Goal: Use online tool/utility: Utilize a website feature to perform a specific function

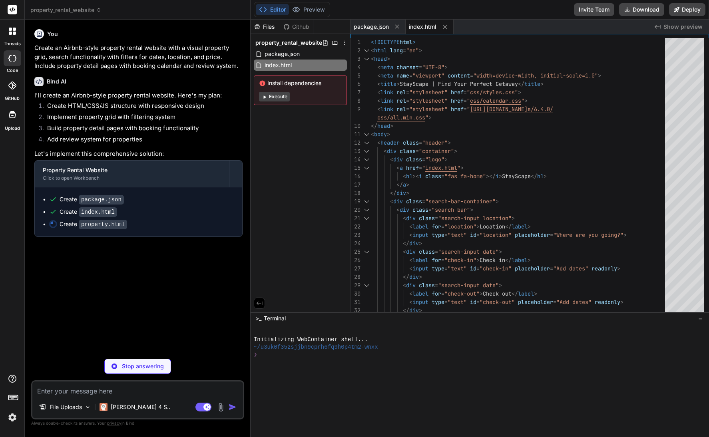
type textarea "x"
type textarea ".footer-content { grid-template-columns: 1fr; } .nav-link { display: none; } }"
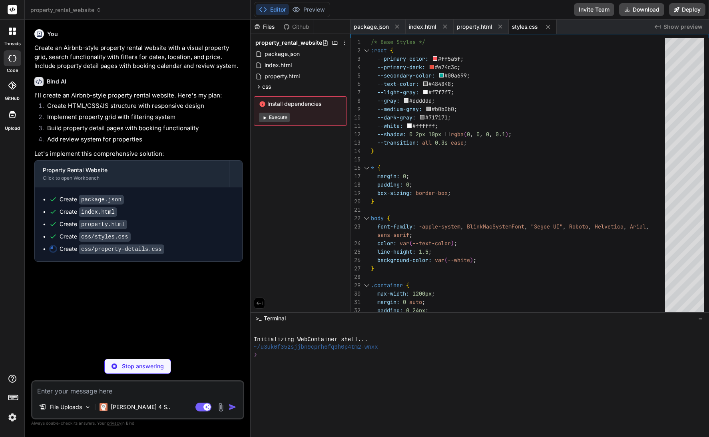
type textarea "x"
type textarea "} }"
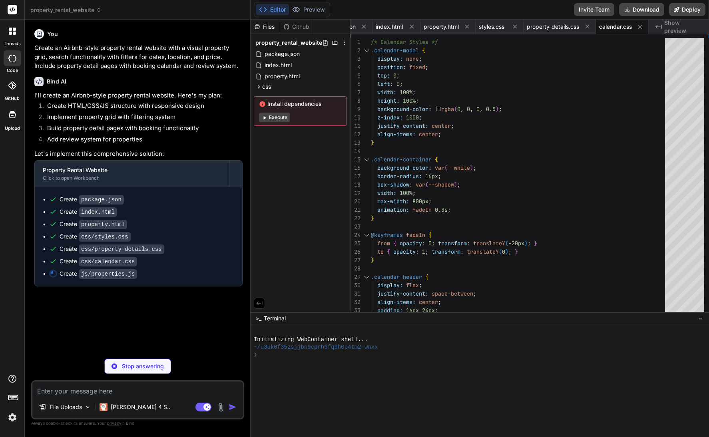
type textarea "x"
type textarea "} } ];"
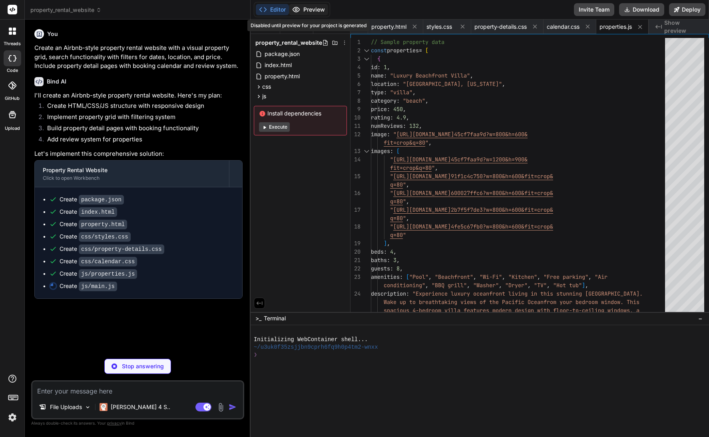
type textarea "x"
type textarea "// Format date for display function formatDate(date) { const options = { month:…"
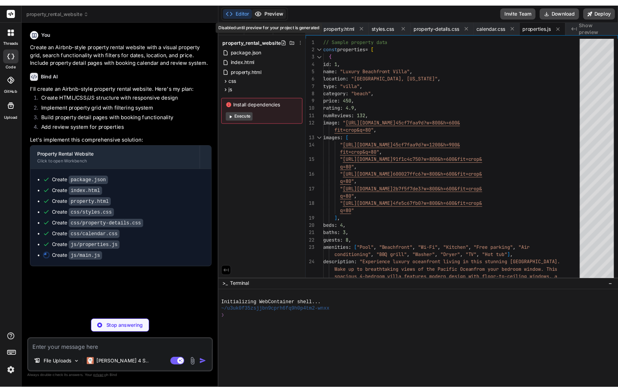
scroll to position [0, 136]
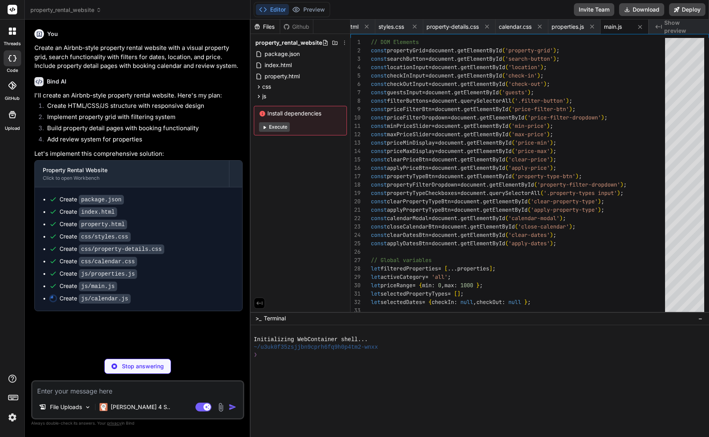
type textarea "x"
type textarea "closeCalendar(); applyAllFilters(); } // Format date for display function forma…"
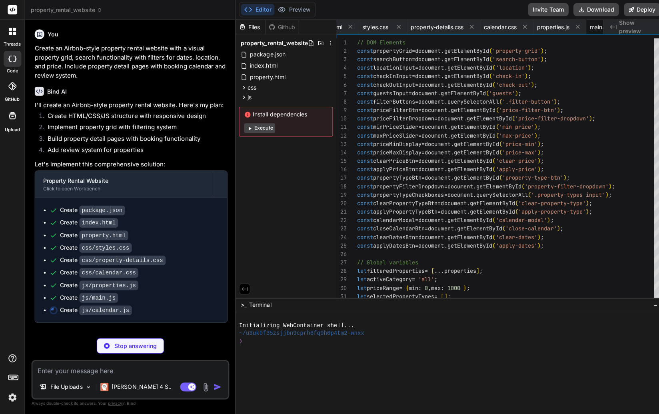
type textarea "x"
type textarea "}"
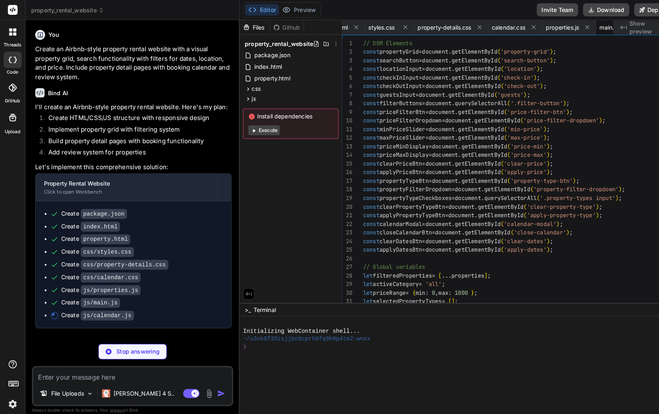
type textarea "x"
type textarea "return date.toLocaleDateString('en-US', options); }"
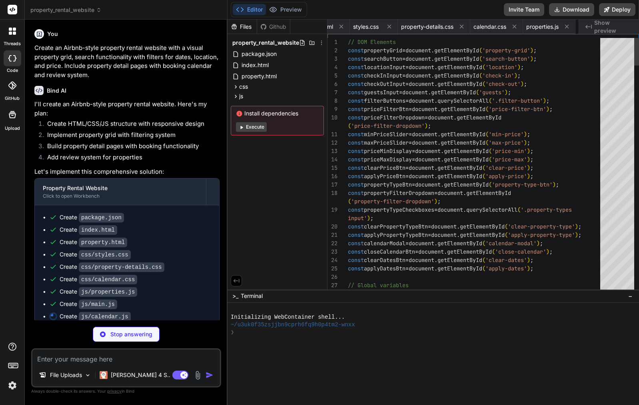
type textarea "x"
type textarea "if (totalElement) { totalElement.textContent = `$${total}`; } } } } }"
type textarea "x"
type textarea "} } } }"
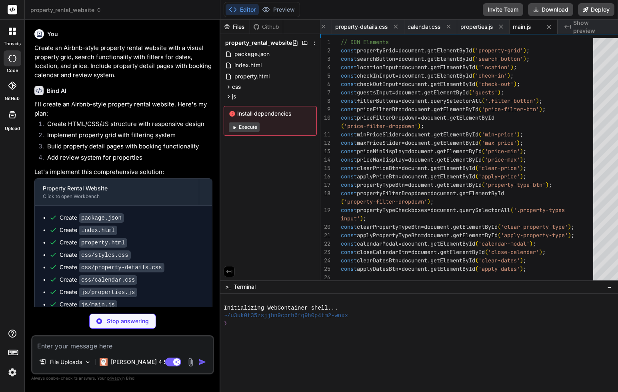
type textarea "x"
type textarea "} }); }"
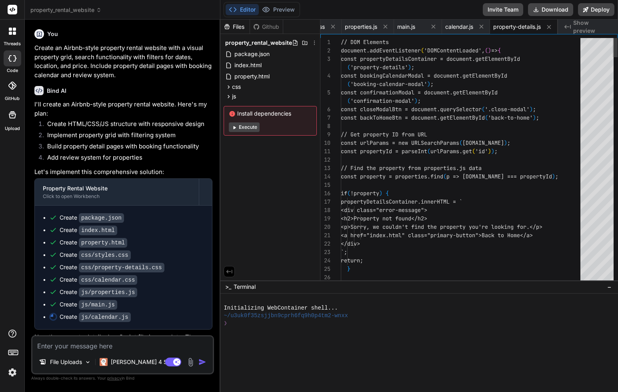
type textarea "x"
type textarea "star.classList.replace('fas', 'far'); } }); }"
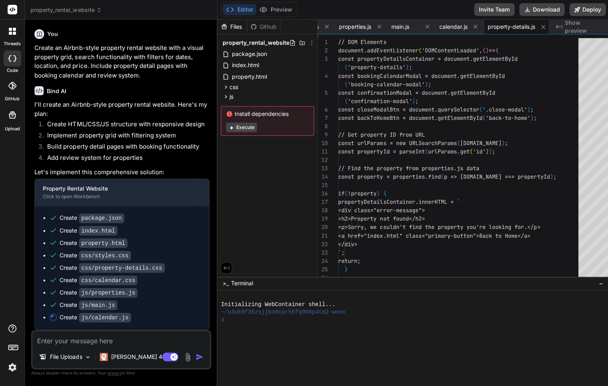
type textarea "x"
type textarea "} else { star.classList.replace('fas', 'far'); } }); }"
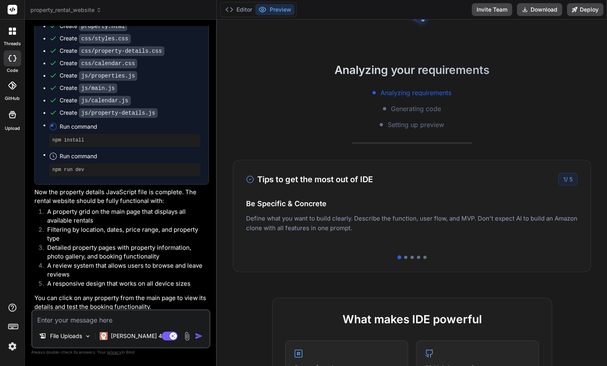
scroll to position [38, 0]
type textarea "x"
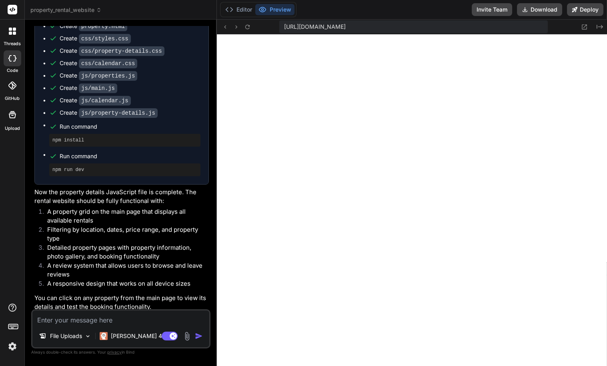
scroll to position [395, 0]
